Goal: Transaction & Acquisition: Purchase product/service

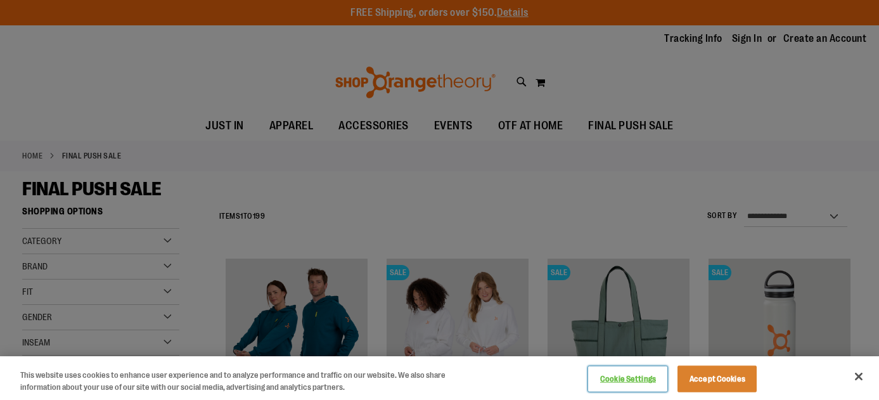
click at [644, 379] on button "Cookie Settings" at bounding box center [627, 378] width 79 height 25
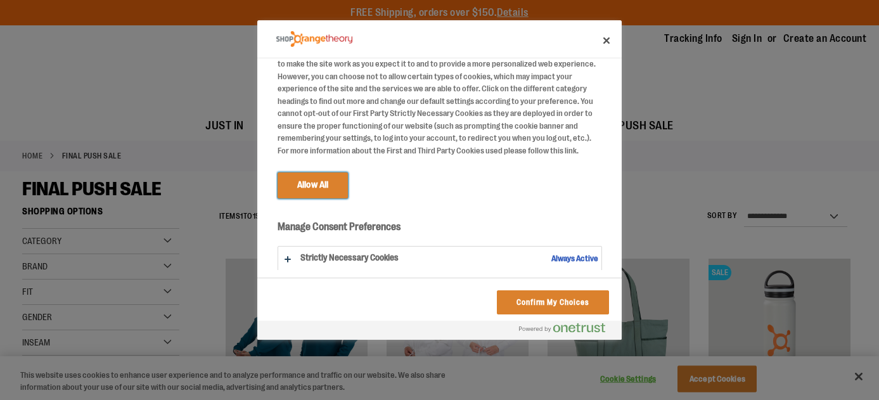
scroll to position [95, 0]
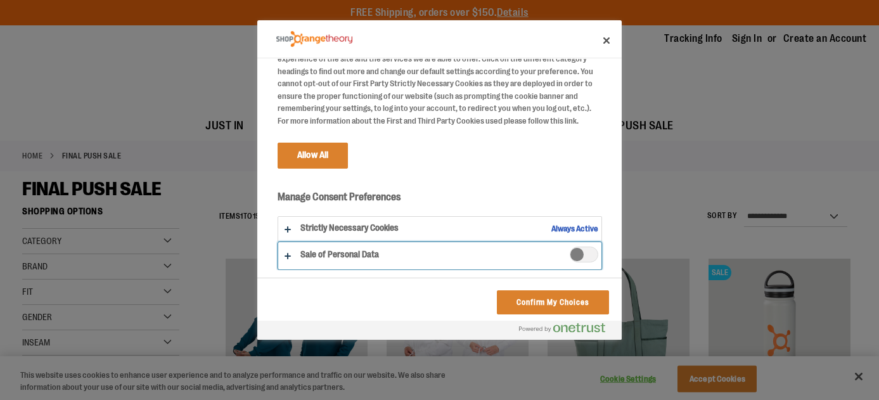
click at [288, 257] on button "Do Not Sell My Personal Information" at bounding box center [439, 255] width 323 height 27
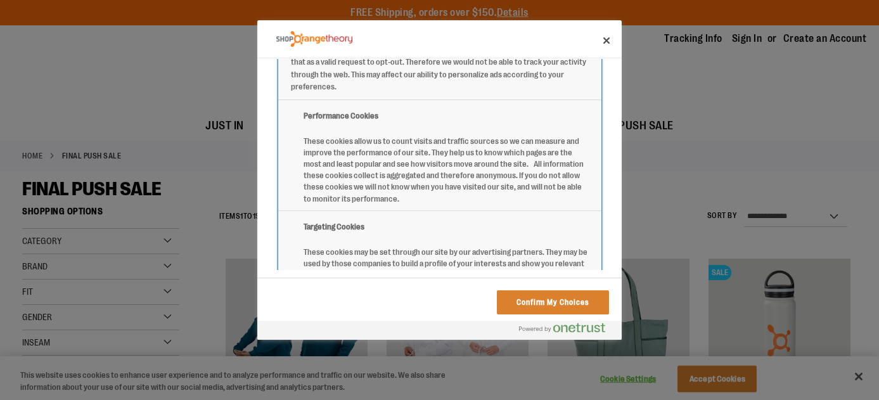
scroll to position [538, 0]
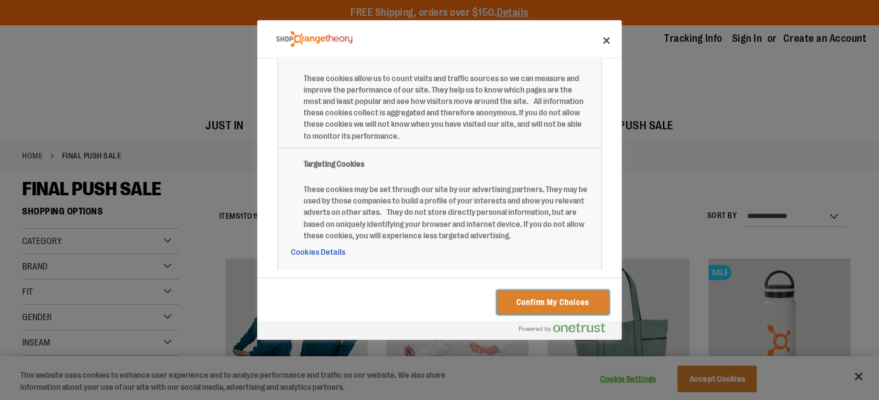
click at [544, 306] on button "Confirm My Choices" at bounding box center [553, 302] width 112 height 24
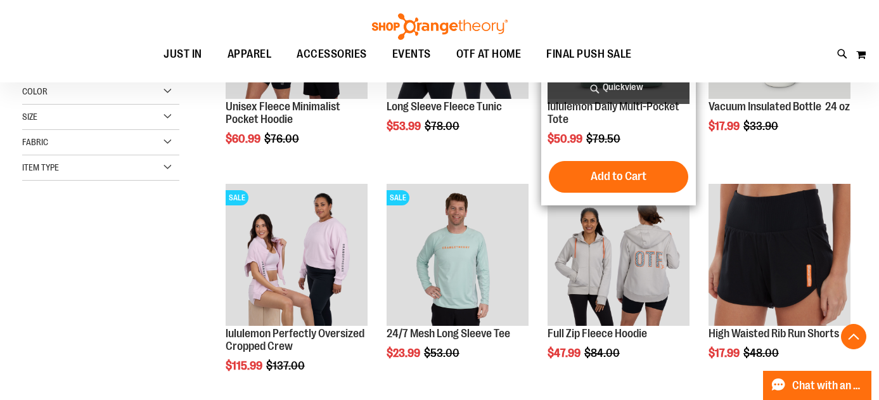
scroll to position [309, 0]
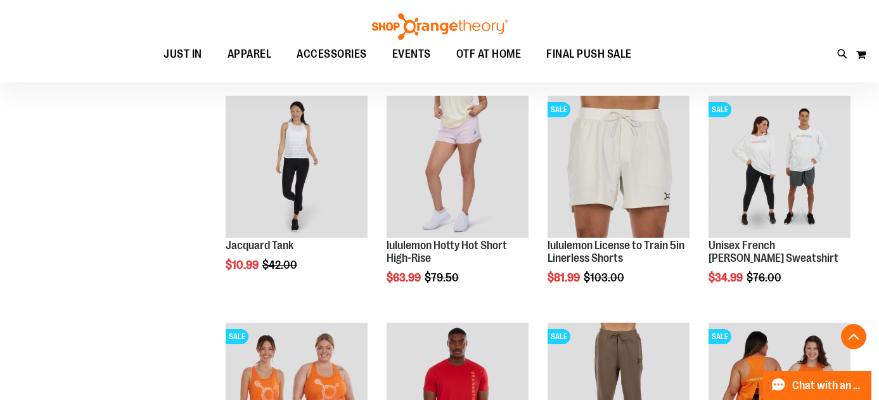
scroll to position [1087, 0]
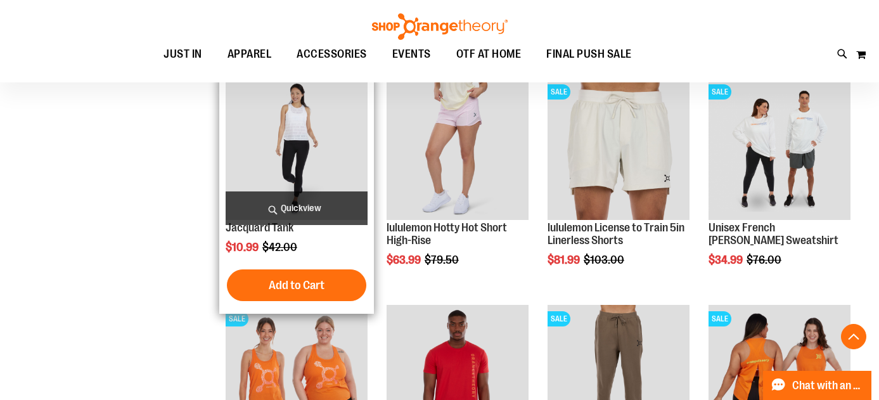
click at [299, 141] on img "product" at bounding box center [296, 149] width 142 height 142
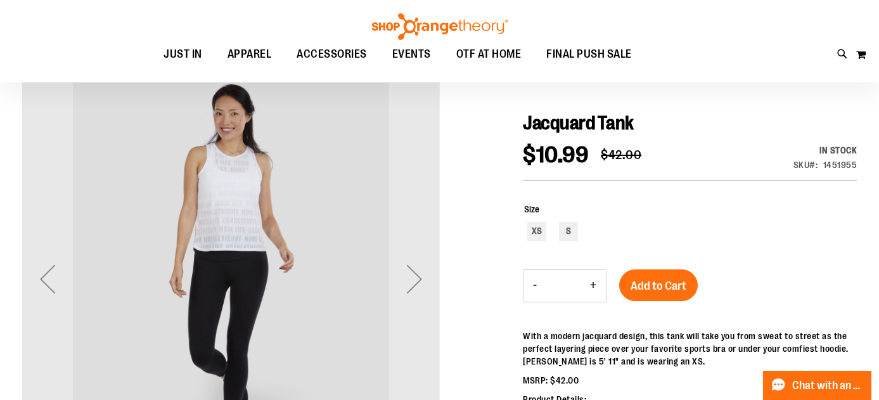
scroll to position [118, 0]
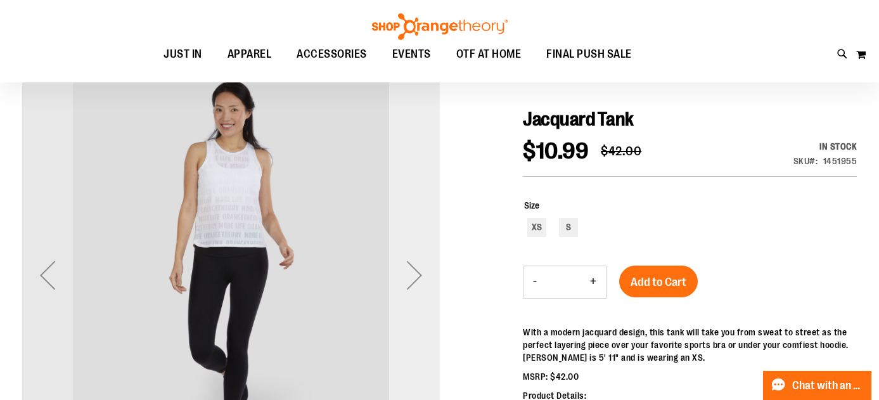
click at [415, 273] on div "Next" at bounding box center [414, 275] width 51 height 51
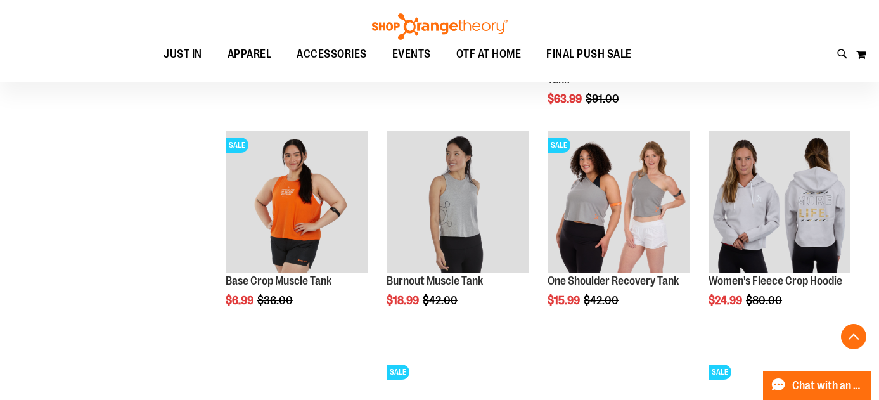
scroll to position [1607, 0]
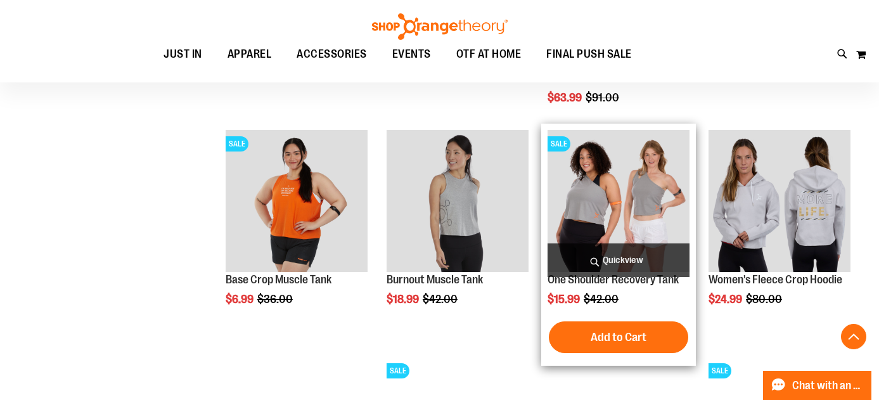
click at [582, 214] on img "product" at bounding box center [618, 201] width 142 height 142
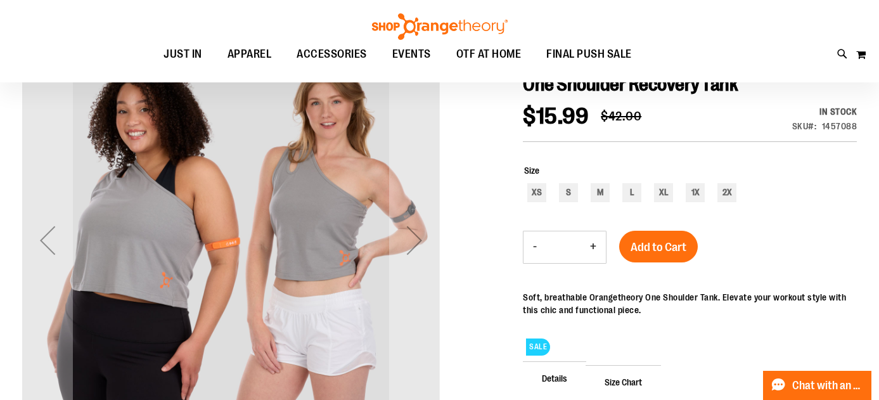
scroll to position [168, 0]
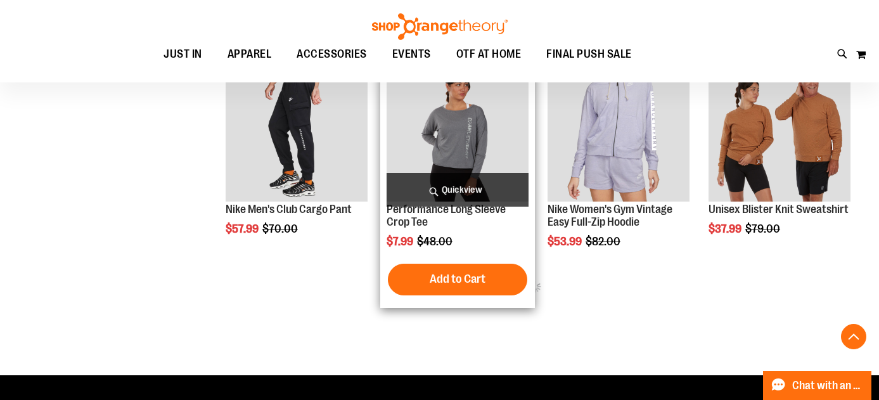
scroll to position [920, 0]
